Goal: Task Accomplishment & Management: Complete application form

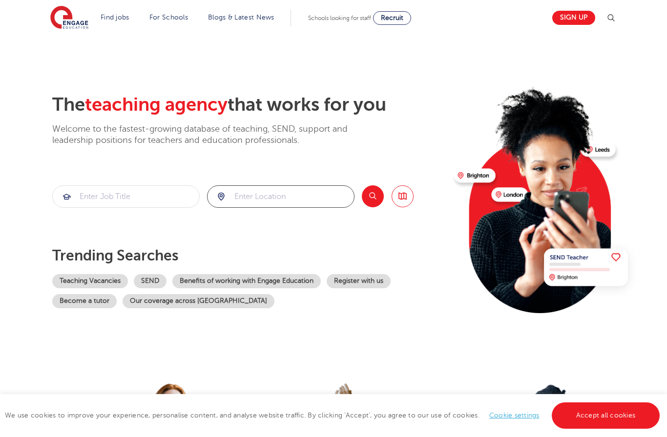
click at [253, 196] on input "search" at bounding box center [280, 196] width 146 height 21
click at [254, 196] on input "search" at bounding box center [280, 196] width 146 height 21
click at [222, 196] on div at bounding box center [280, 196] width 146 height 21
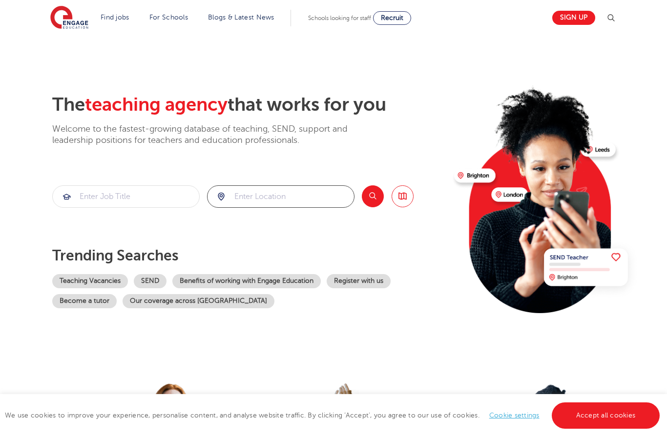
click at [271, 196] on input "search" at bounding box center [280, 196] width 146 height 21
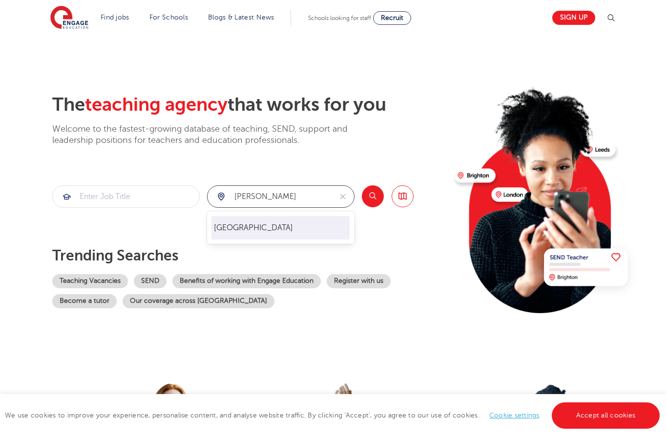
click at [295, 224] on li "[GEOGRAPHIC_DATA]" at bounding box center [280, 227] width 138 height 23
type input "[GEOGRAPHIC_DATA]"
click at [120, 196] on input "search" at bounding box center [126, 196] width 146 height 21
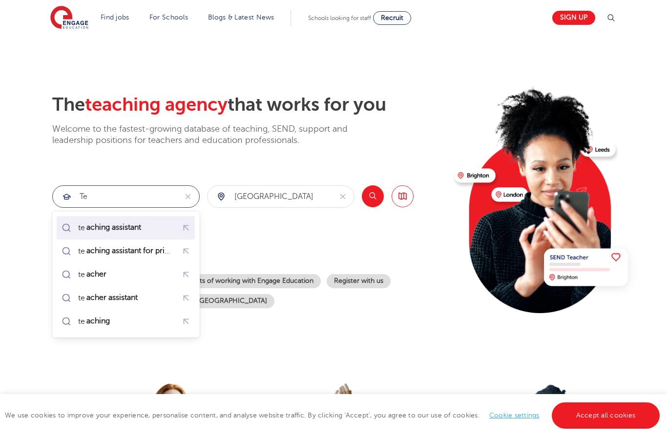
click at [127, 221] on div "te aching assistant" at bounding box center [103, 228] width 88 height 15
type input "teaching assistant"
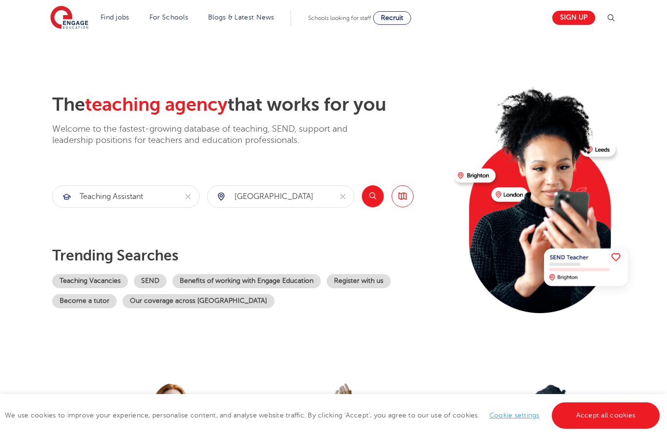
click at [381, 198] on button "Search" at bounding box center [373, 196] width 22 height 22
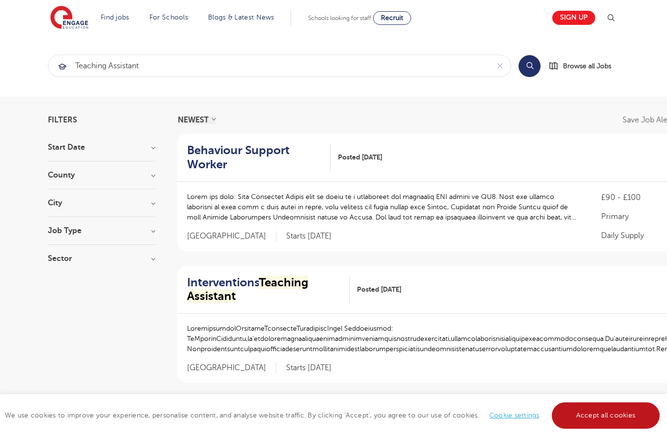
click at [635, 425] on link "Accept all cookies" at bounding box center [606, 416] width 108 height 26
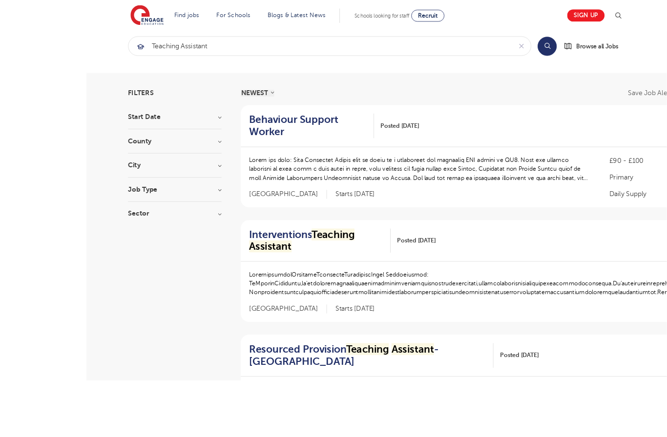
scroll to position [103, 0]
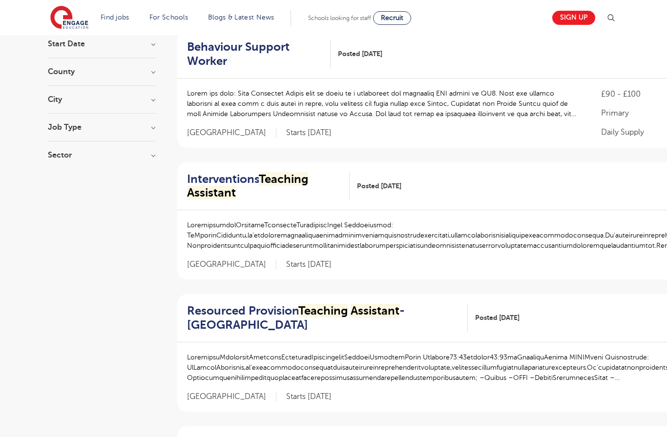
click at [59, 154] on h3 "Sector" at bounding box center [101, 155] width 107 height 8
click at [50, 193] on div "Secondary 8" at bounding box center [101, 191] width 107 height 15
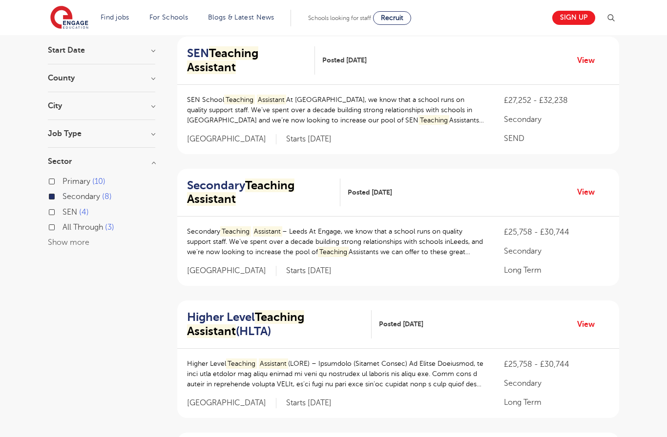
scroll to position [97, 0]
click at [270, 187] on h2 "Secondary Teaching Assistant" at bounding box center [259, 193] width 145 height 28
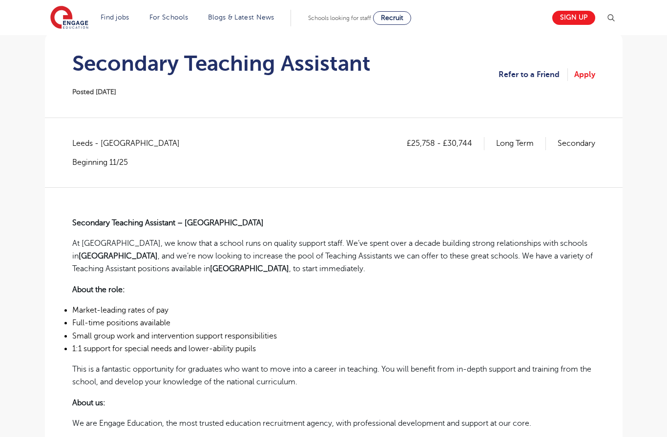
scroll to position [92, 0]
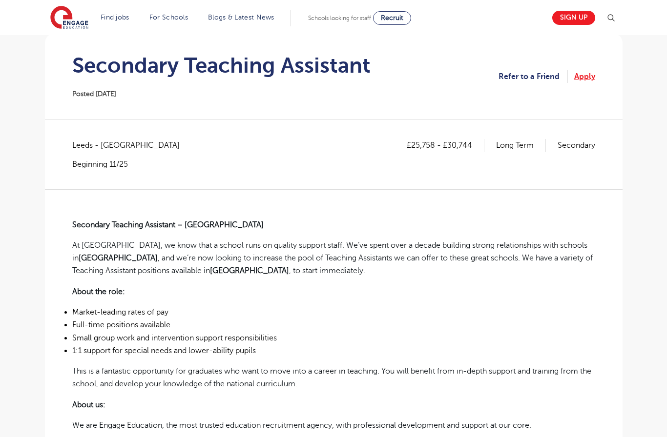
click at [586, 77] on link "Apply" at bounding box center [584, 76] width 21 height 13
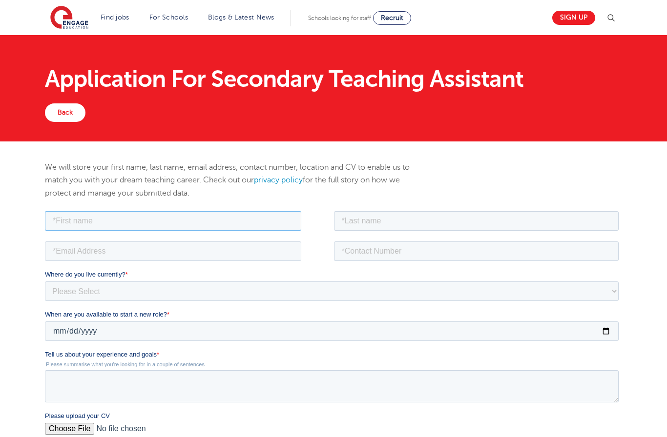
click at [213, 220] on input "text" at bounding box center [172, 221] width 256 height 20
click at [180, 214] on input "text" at bounding box center [172, 221] width 256 height 20
type input "Amras"
click at [359, 220] on input "text" at bounding box center [475, 221] width 285 height 20
type input "Butt"
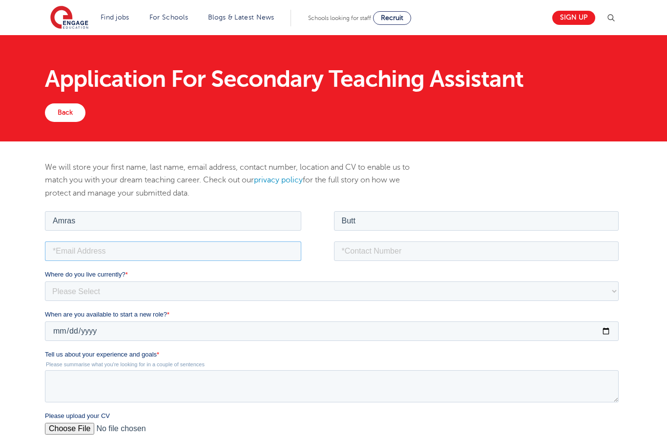
click at [206, 250] on input "email" at bounding box center [172, 251] width 256 height 20
type input "[EMAIL_ADDRESS][DOMAIN_NAME]"
click at [366, 250] on input "tel" at bounding box center [475, 251] width 285 height 20
type input "07864123129"
click at [273, 299] on select "Please Select [GEOGRAPHIC_DATA] [GEOGRAPHIC_DATA] [GEOGRAPHIC_DATA] [GEOGRAPHIC…" at bounding box center [331, 291] width 574 height 20
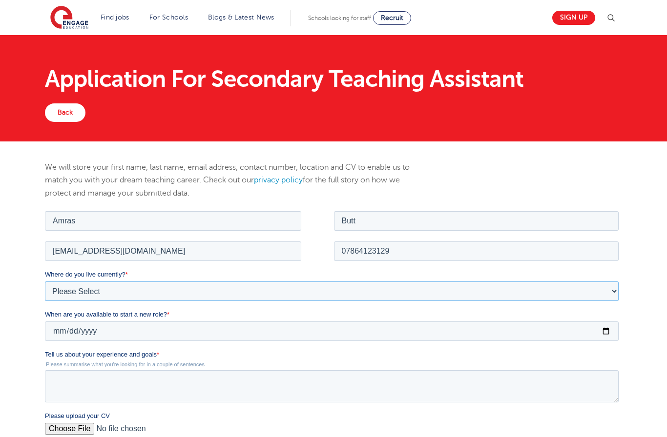
select select "UK"
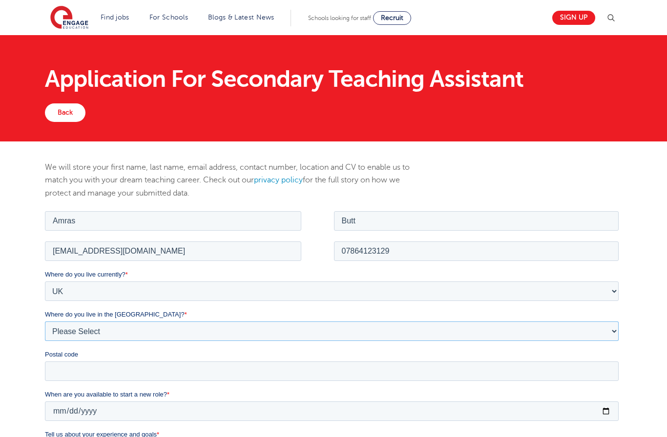
click at [157, 327] on select "Please Select Overseas [GEOGRAPHIC_DATA] [GEOGRAPHIC_DATA] [GEOGRAPHIC_DATA] [G…" at bounding box center [331, 331] width 574 height 20
select select "Bradford"
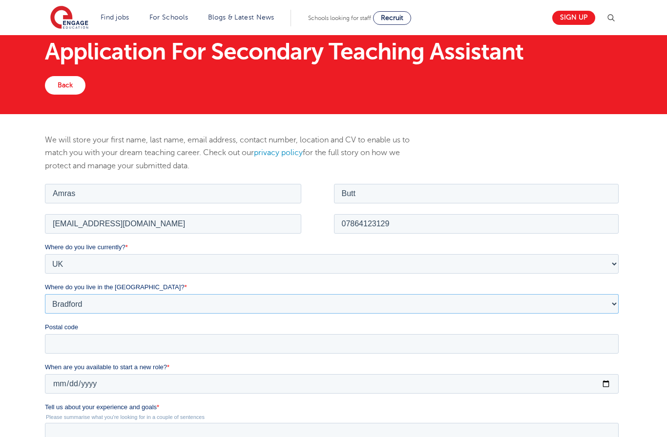
scroll to position [28, 0]
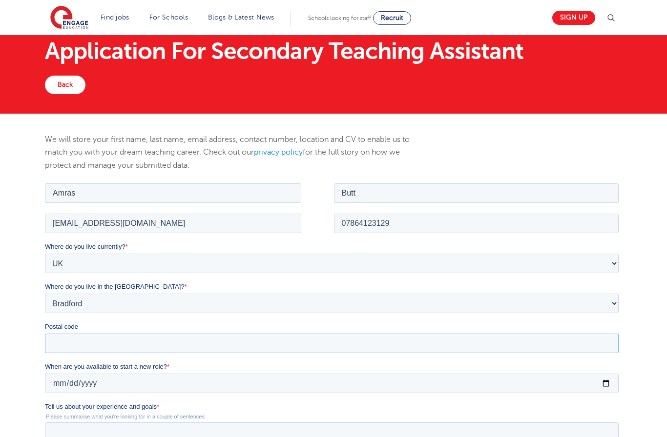
click at [204, 343] on input "Postal code" at bounding box center [331, 343] width 574 height 20
type input "BD3 7DA"
click at [241, 383] on input "[DATE]" at bounding box center [331, 383] width 574 height 20
click at [312, 382] on input "[DATE]" at bounding box center [331, 383] width 574 height 20
type input "[DATE]"
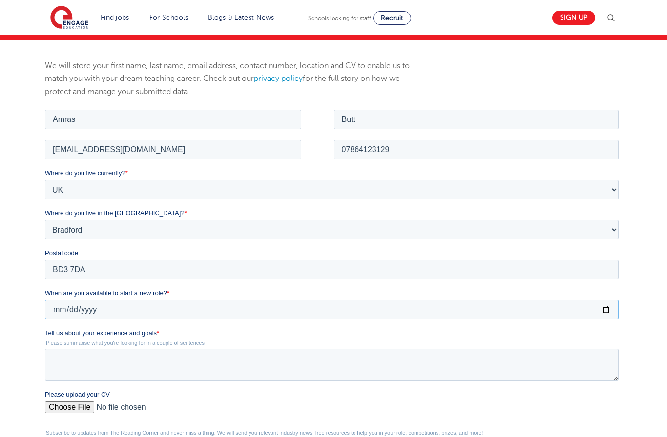
scroll to position [103, 0]
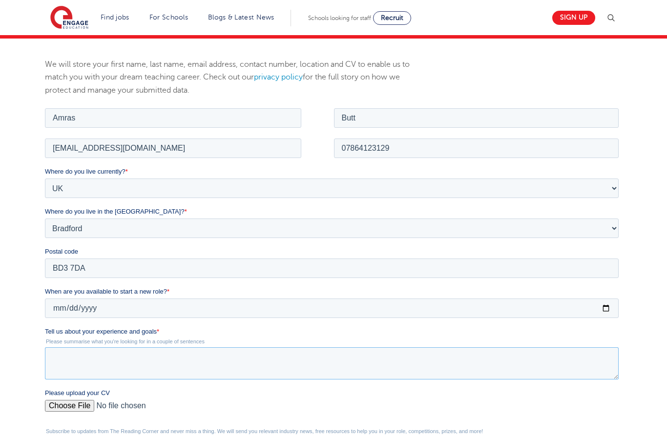
click at [283, 359] on textarea "Tell us about your experience and goals *" at bounding box center [331, 363] width 574 height 32
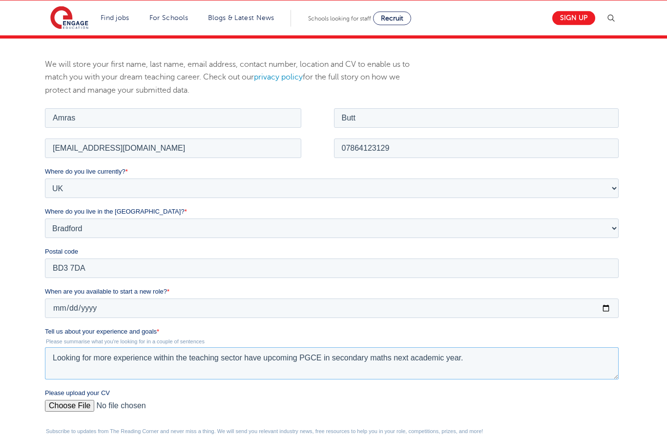
type textarea "Looking for more experience within the teaching sector have upcoming PGCE in se…"
click at [75, 404] on input "Please upload your CV" at bounding box center [331, 410] width 574 height 20
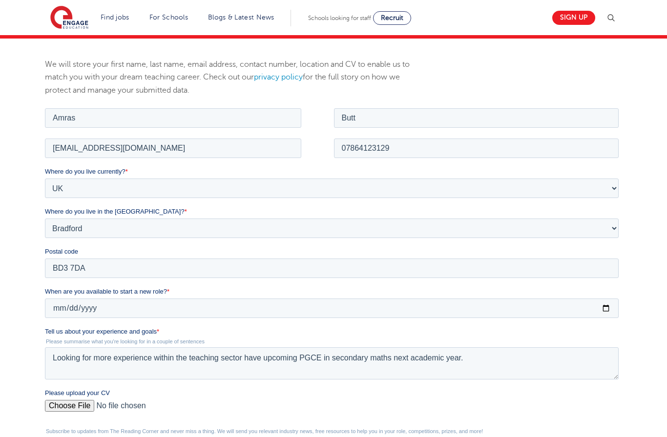
type input "C:\fakepath\Amras Butt CV Teaching.docx"
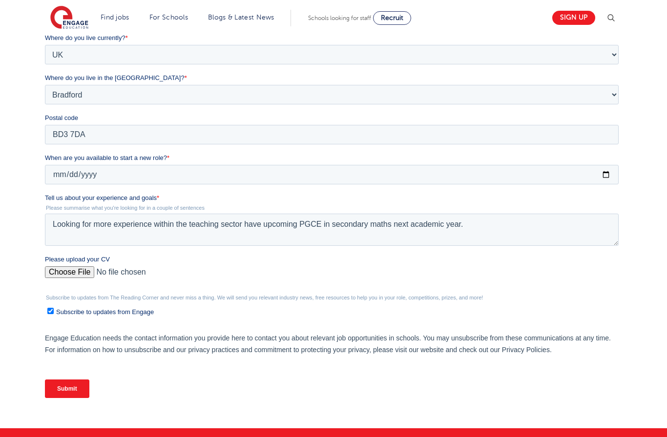
scroll to position [244, 0]
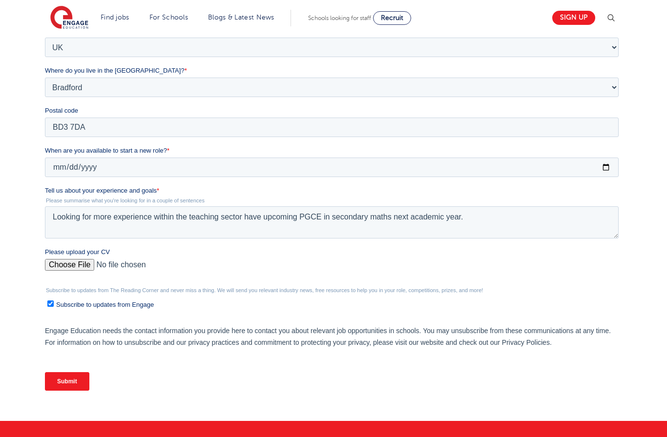
click at [78, 387] on input "Submit" at bounding box center [66, 381] width 44 height 19
